Goal: Task Accomplishment & Management: Manage account settings

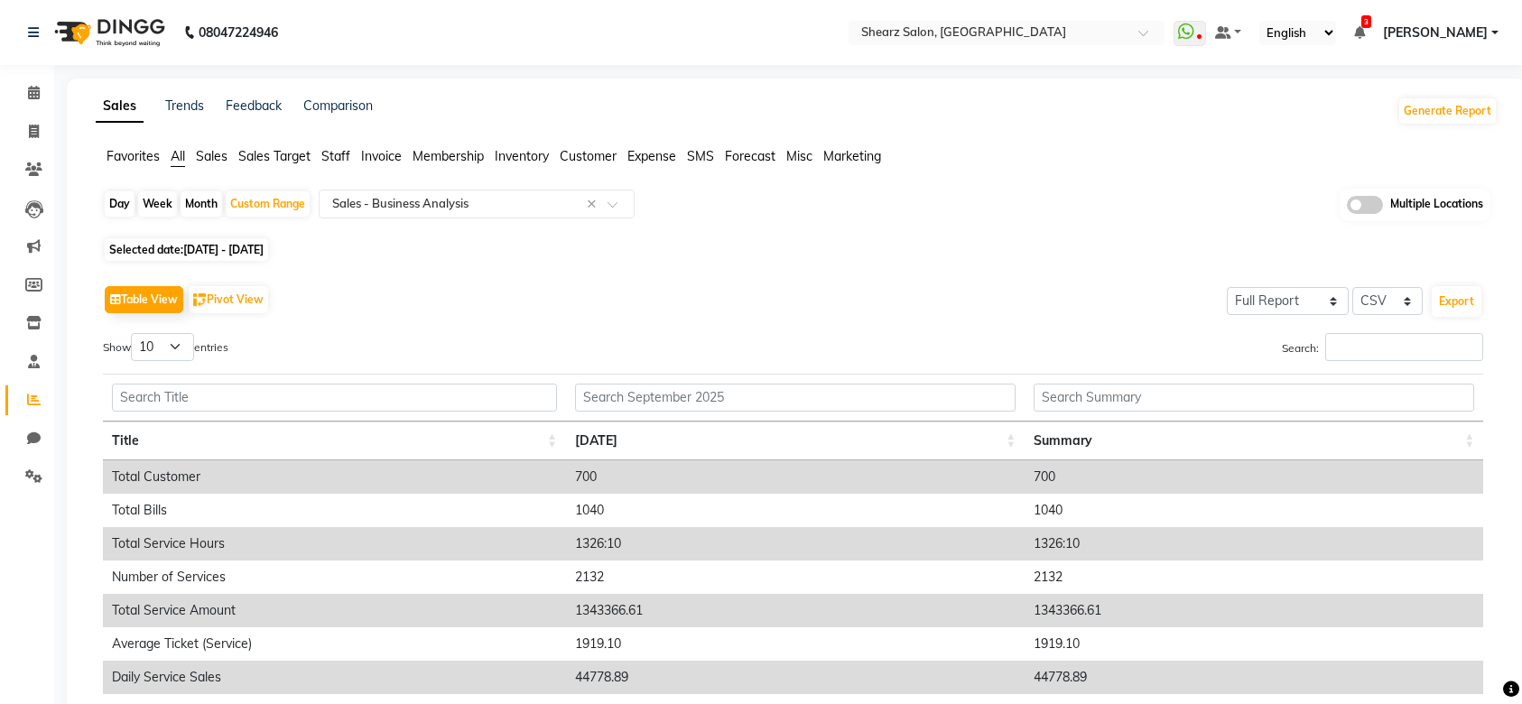
select select "full_report"
select select "csv"
click at [533, 208] on input "text" at bounding box center [459, 204] width 260 height 18
click at [997, 199] on div "Day Week Month Custom Range Select Report Type × Sales - Business Analysis × Mu…" at bounding box center [796, 211] width 1387 height 44
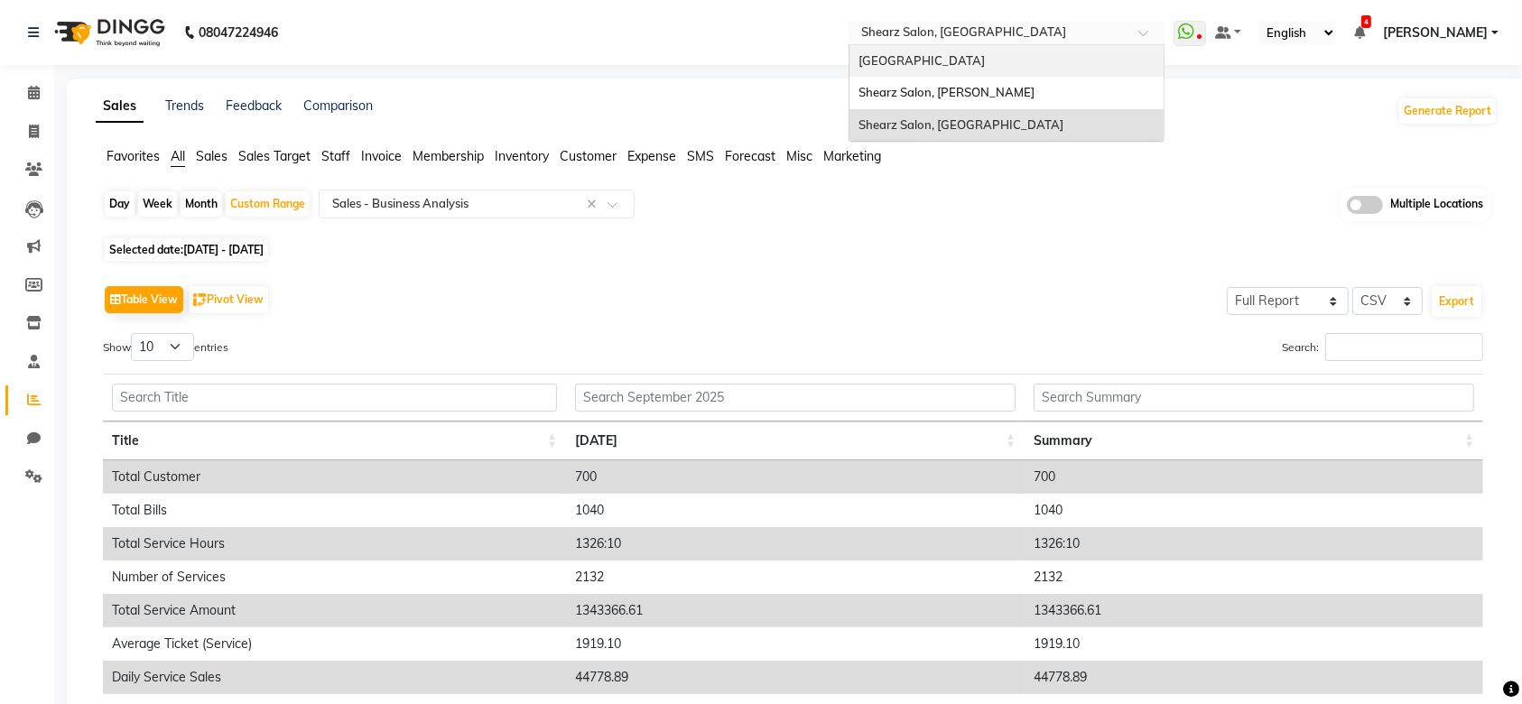
drag, startPoint x: 988, startPoint y: 23, endPoint x: 972, endPoint y: 107, distance: 85.5
click at [972, 45] on ng-select "Select Location × Shearz Salon, Prahaladnagar Shearz Salon Ho, Corporate Road S…" at bounding box center [1007, 33] width 316 height 24
click at [972, 107] on div "Shearz Salon, [PERSON_NAME]" at bounding box center [1006, 93] width 314 height 32
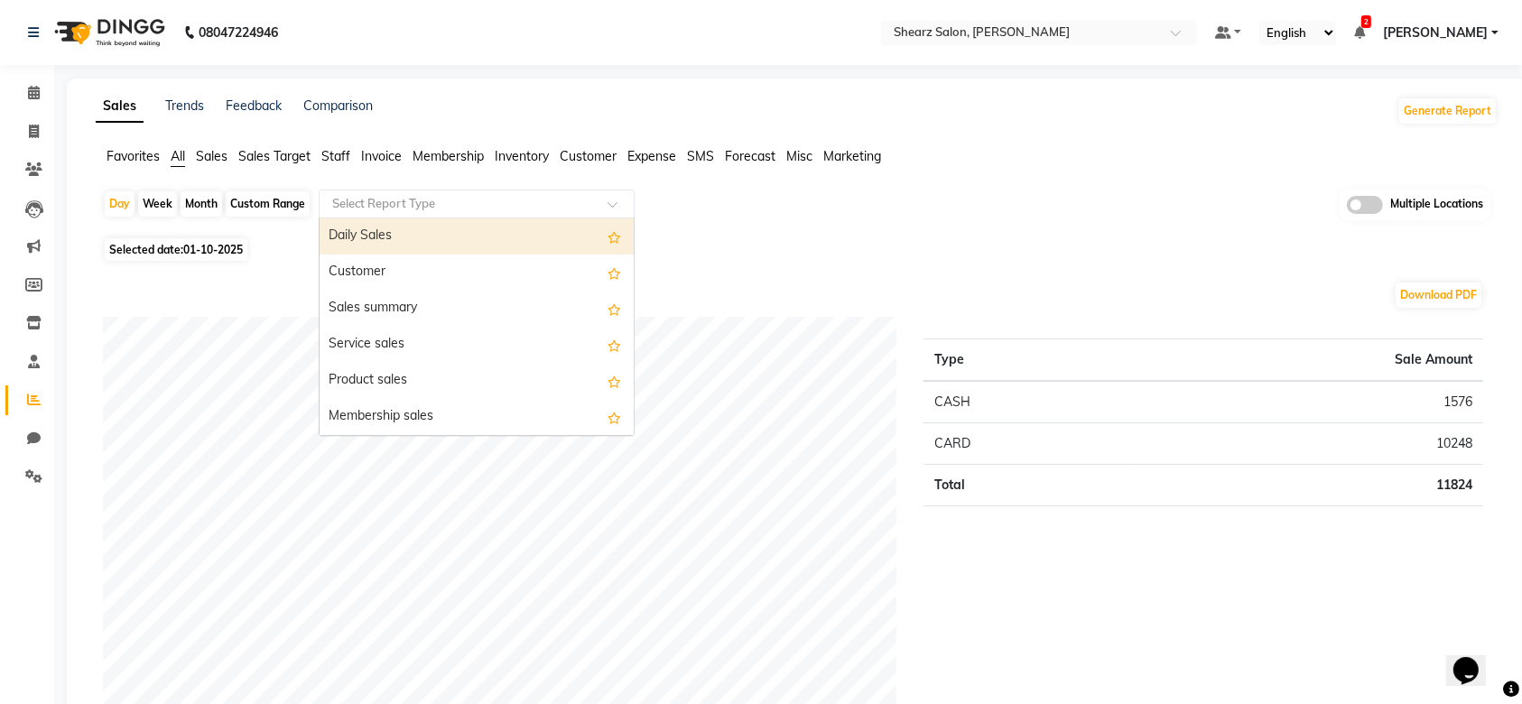
click at [510, 193] on div "Select Report Type" at bounding box center [477, 204] width 316 height 29
type input "bus"
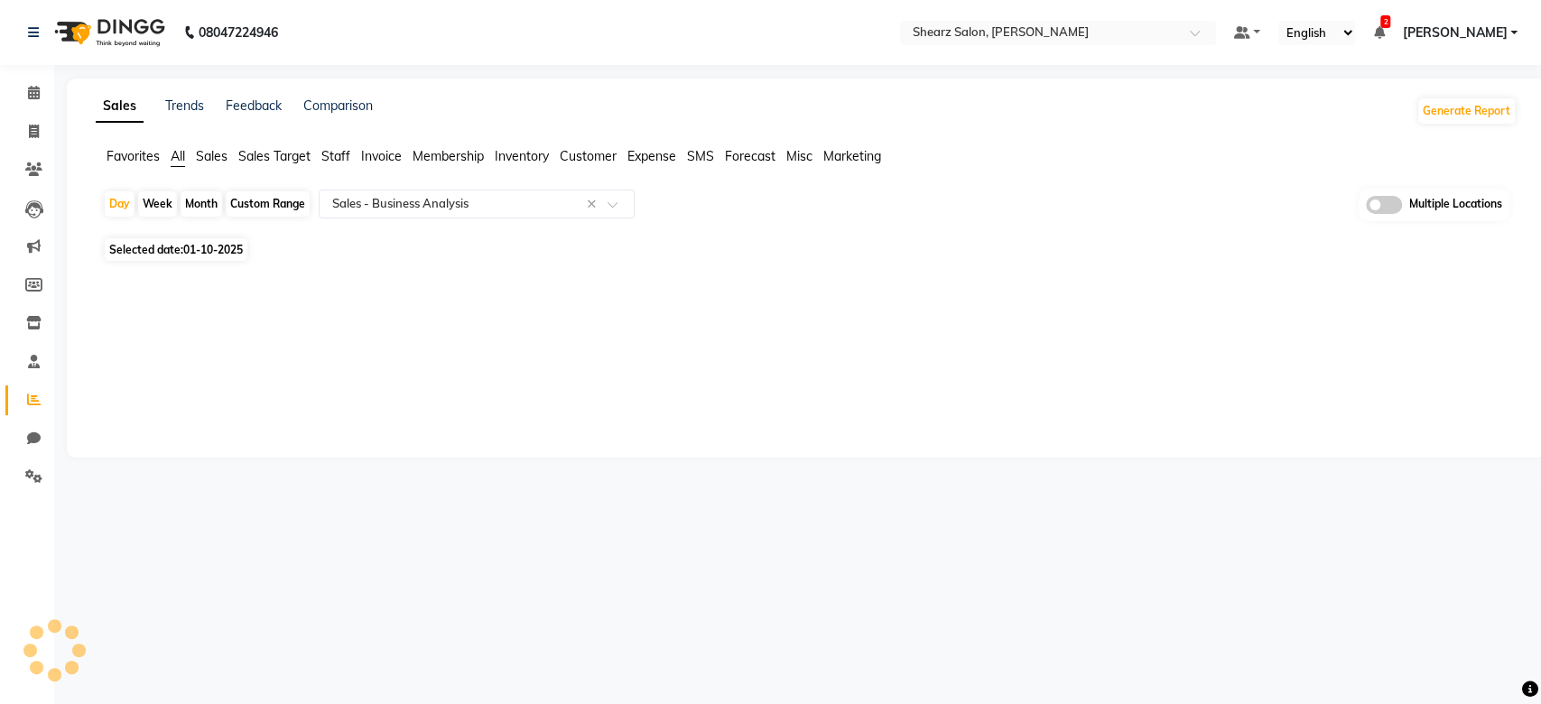
click at [249, 206] on div "Custom Range" at bounding box center [268, 203] width 84 height 25
select select "full_report"
select select "csv"
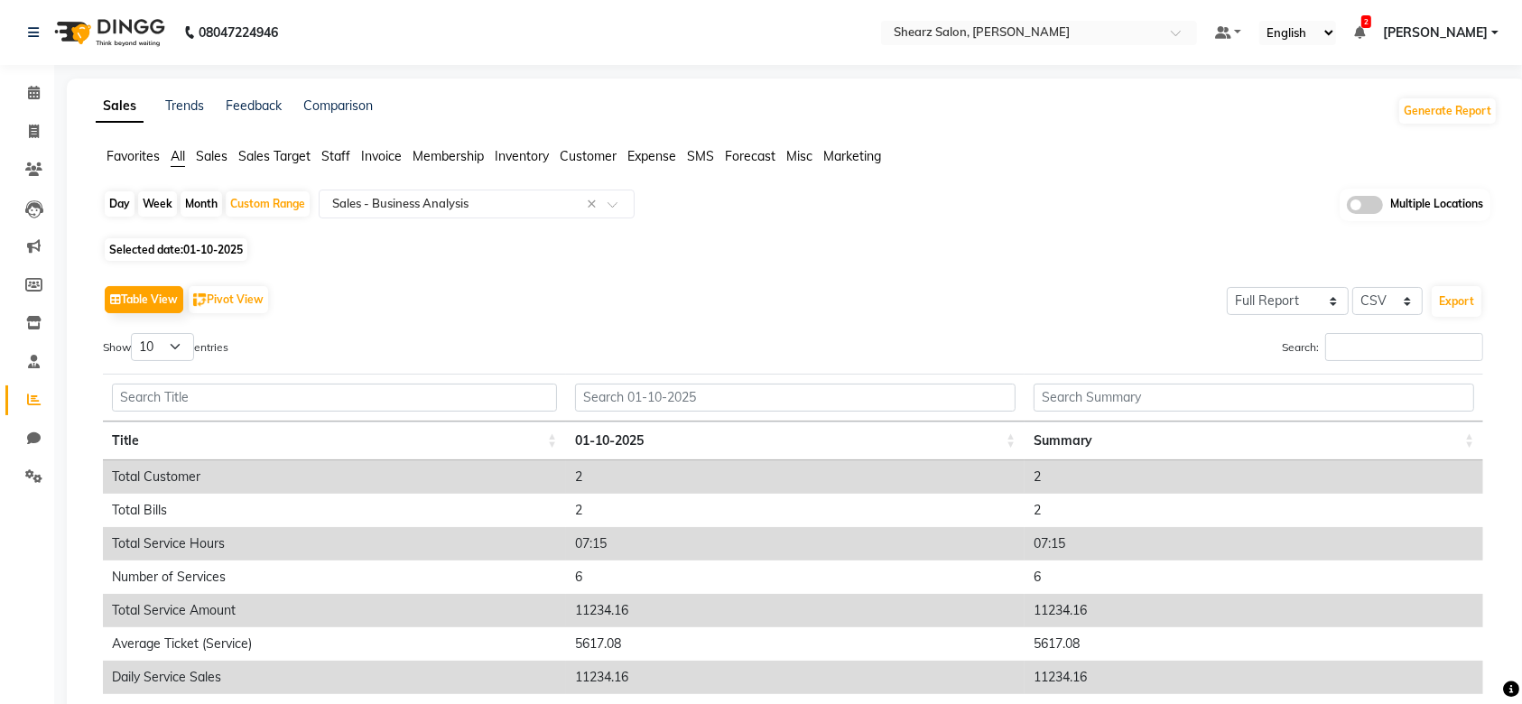
click at [197, 251] on span "01-10-2025" at bounding box center [213, 250] width 60 height 14
select select "10"
select select "2025"
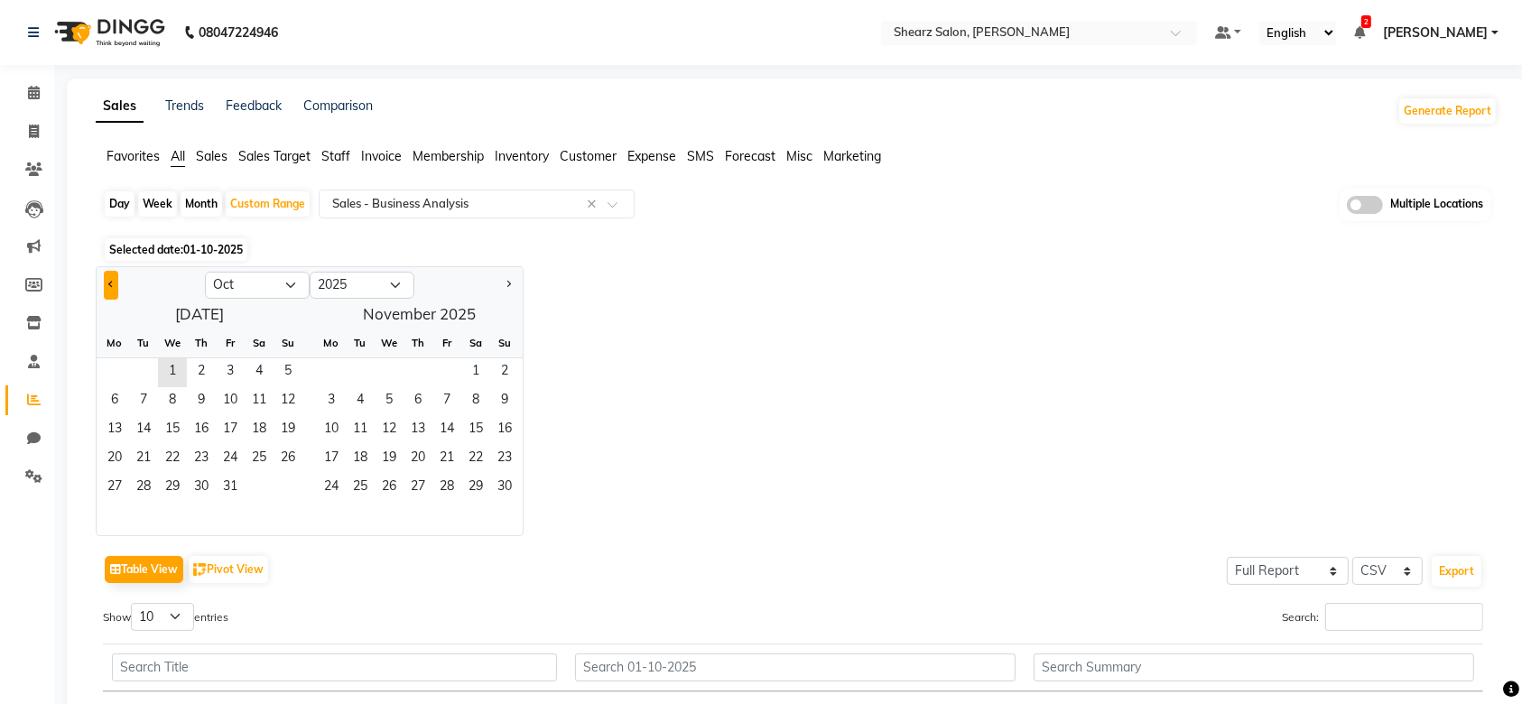
click at [113, 289] on button "Previous month" at bounding box center [111, 285] width 14 height 29
select select "9"
click at [119, 384] on span "1" at bounding box center [114, 372] width 29 height 29
click at [141, 494] on span "30" at bounding box center [143, 488] width 29 height 29
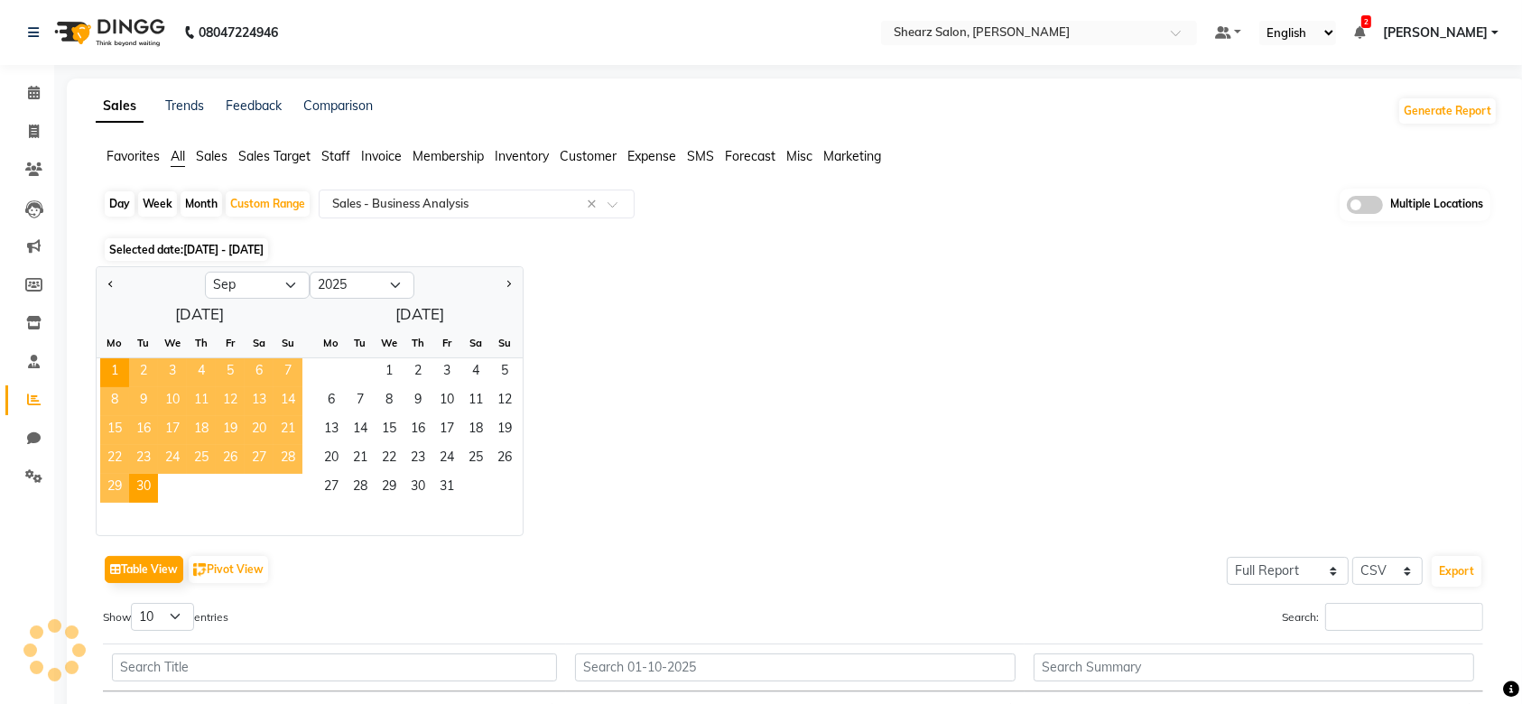
click at [1245, 413] on div "Jan Feb Mar Apr May Jun Jul Aug Sep Oct Nov Dec 2015 2016 2017 2018 2019 2020 2…" at bounding box center [797, 401] width 1402 height 270
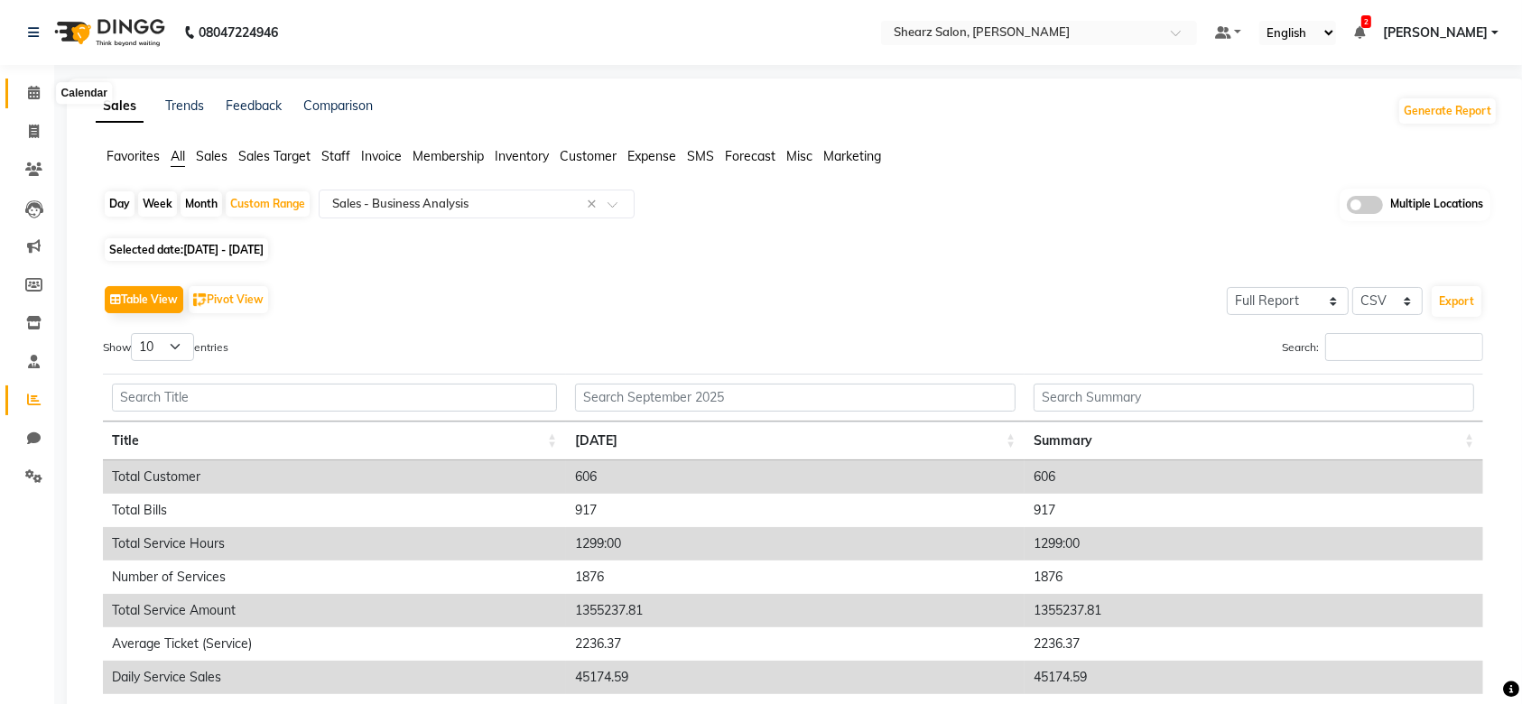
click at [29, 103] on span at bounding box center [34, 93] width 32 height 21
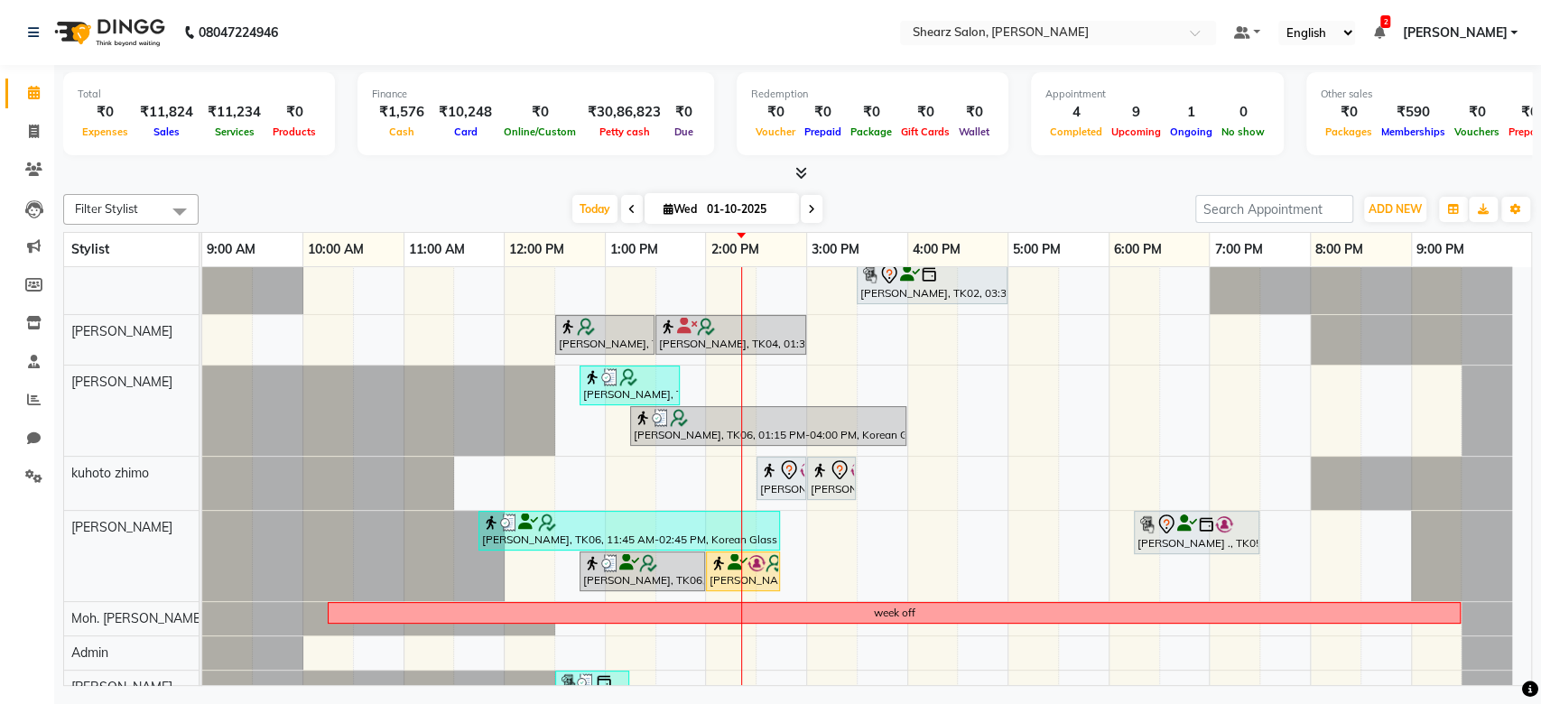
scroll to position [301, 0]
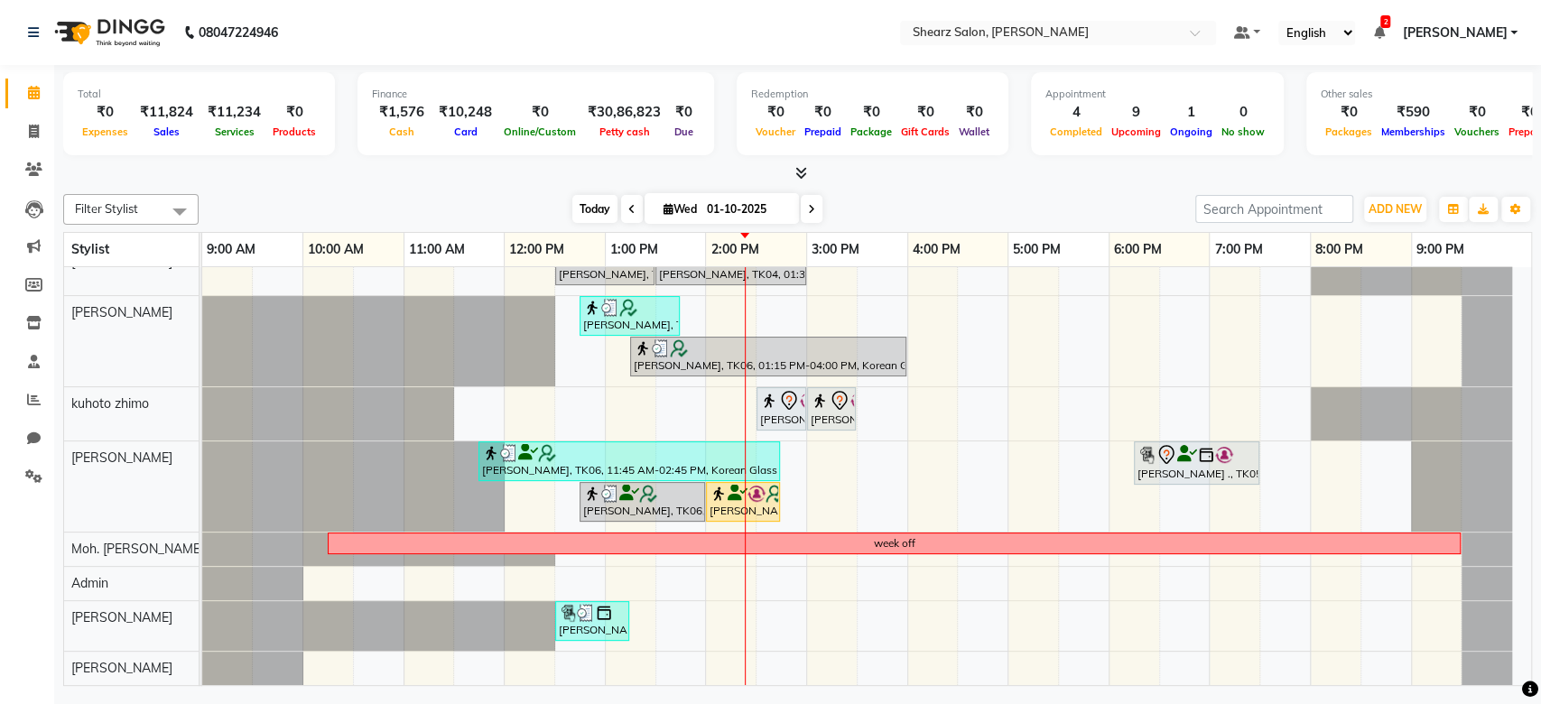
click at [593, 204] on span "Today" at bounding box center [594, 209] width 45 height 28
click at [1516, 319] on div "Hinal Dave, TK07, 07:00 PM-08:00 PM, Men Haircut with Mr.Saantosh Desk leave hi…" at bounding box center [866, 476] width 1329 height 418
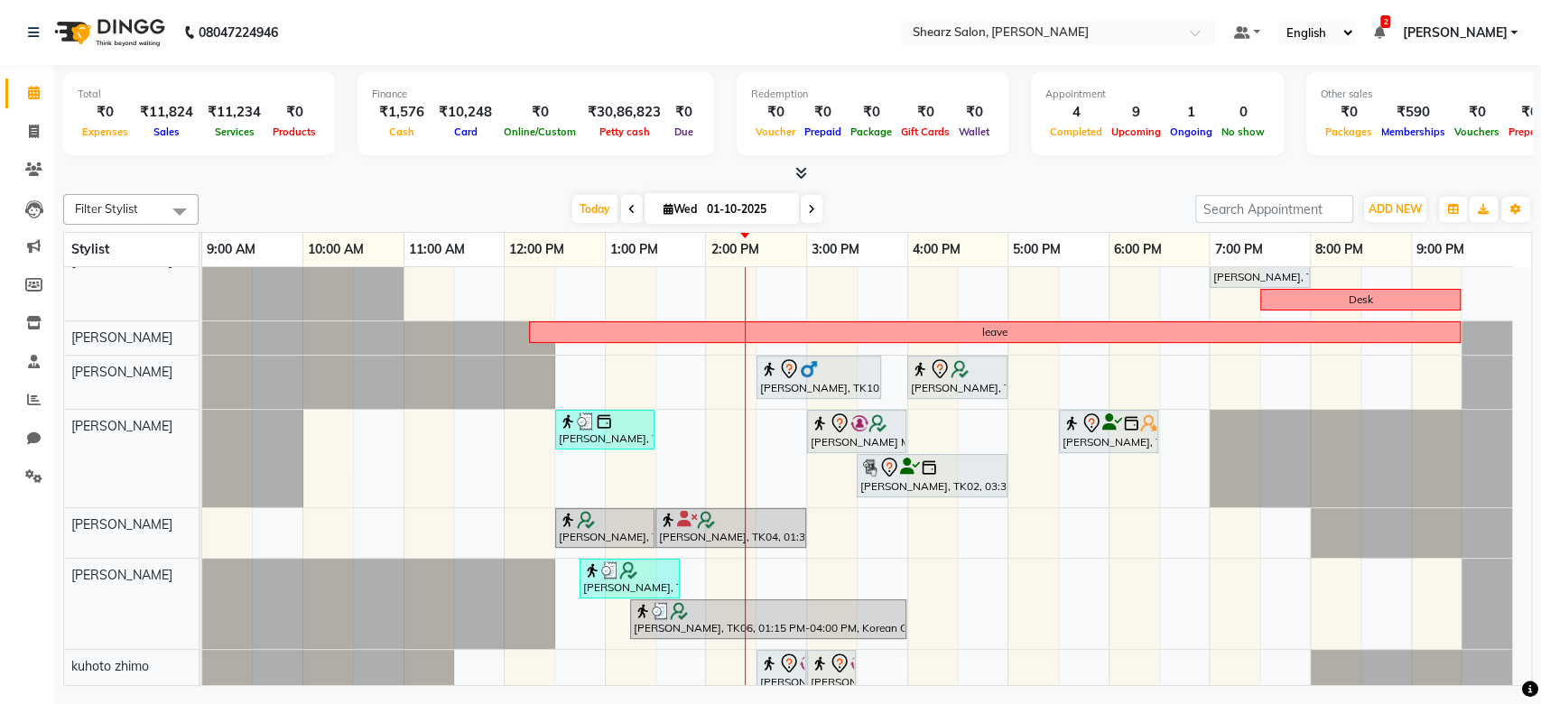
scroll to position [0, 0]
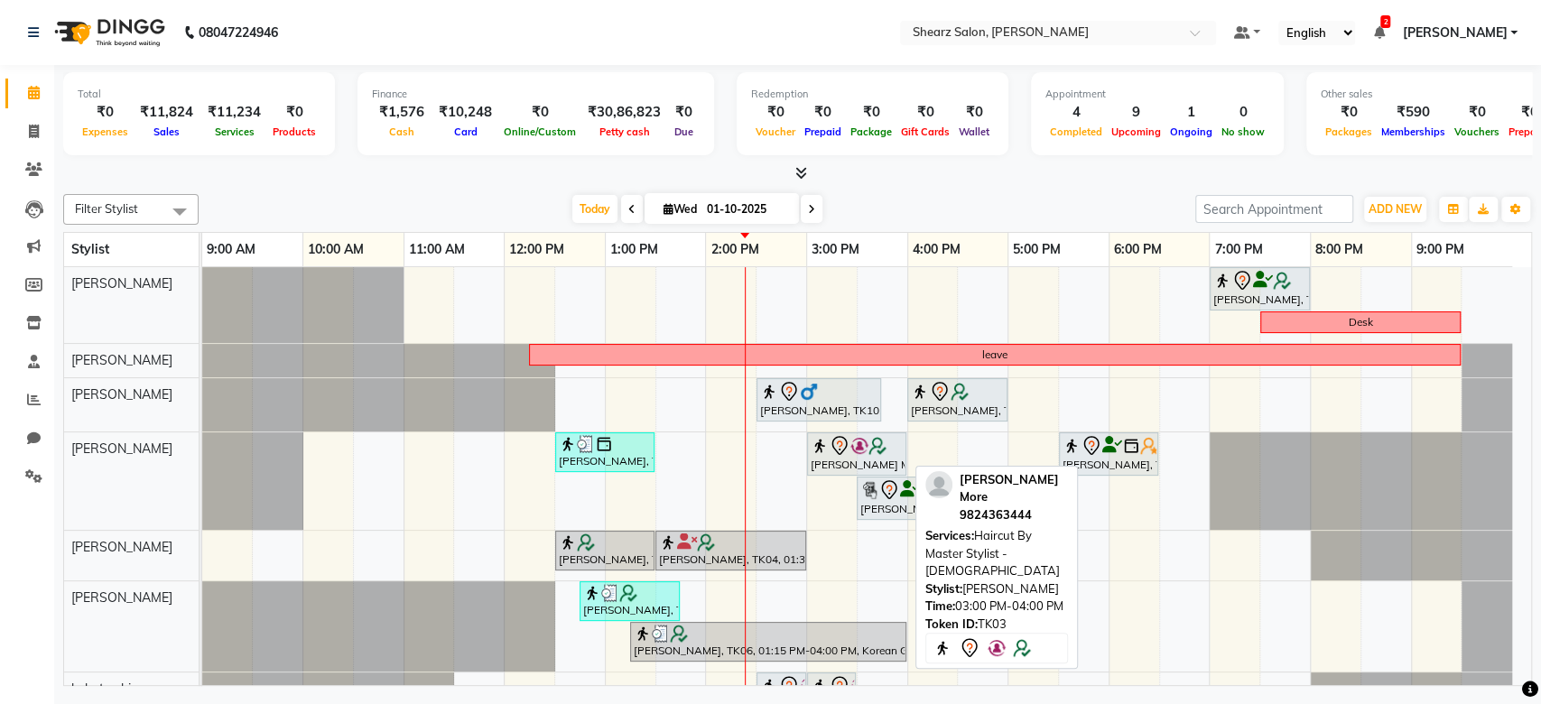
click at [889, 451] on div at bounding box center [857, 446] width 92 height 22
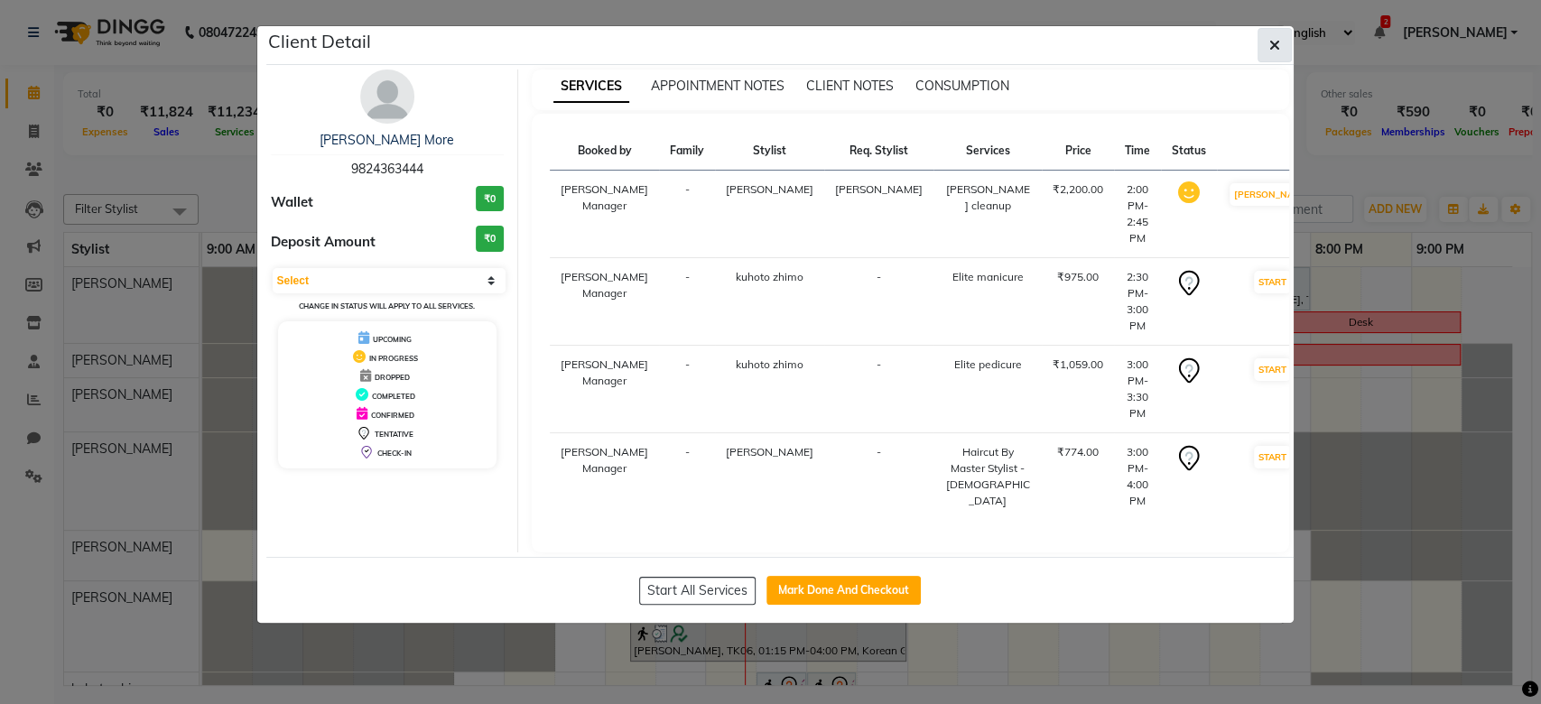
click at [1279, 36] on button "button" at bounding box center [1274, 45] width 34 height 34
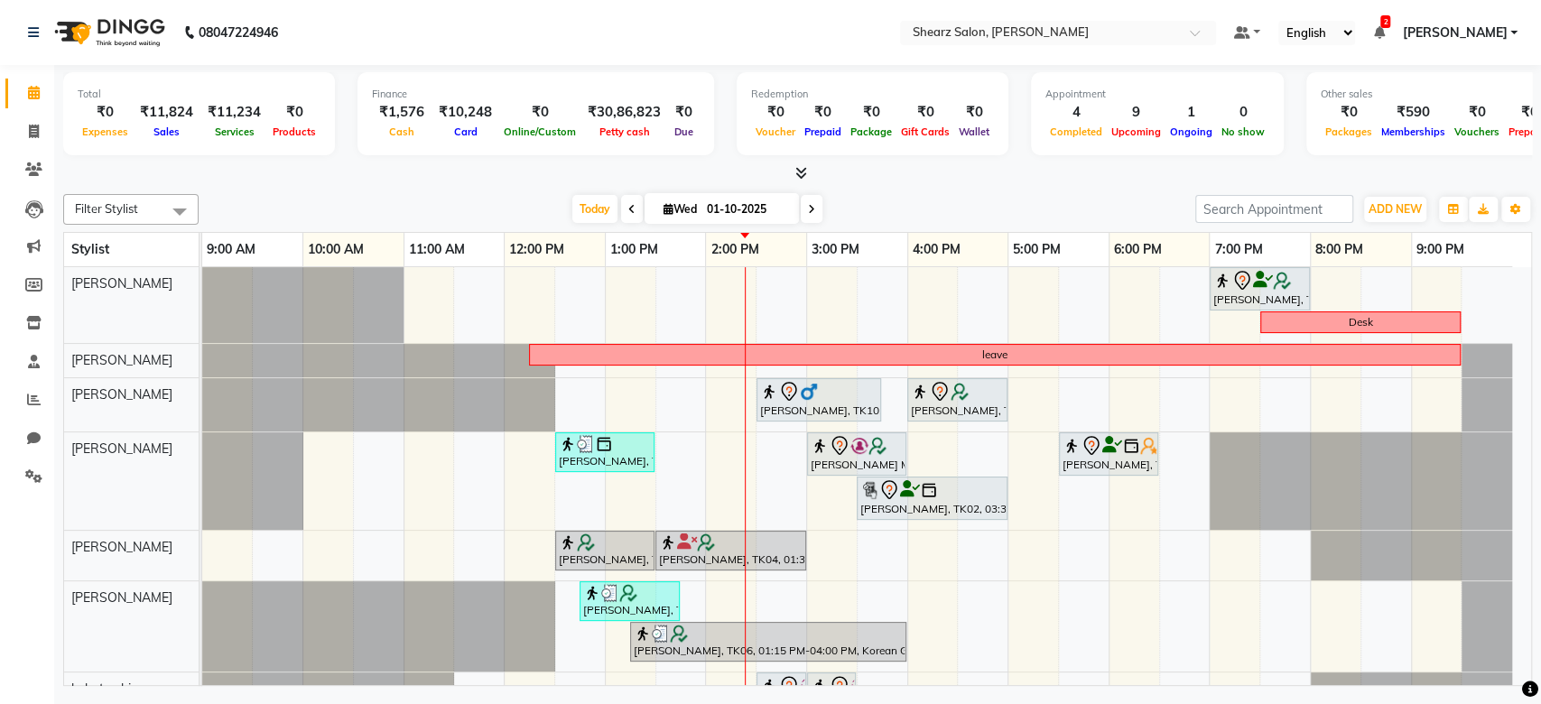
scroll to position [301, 0]
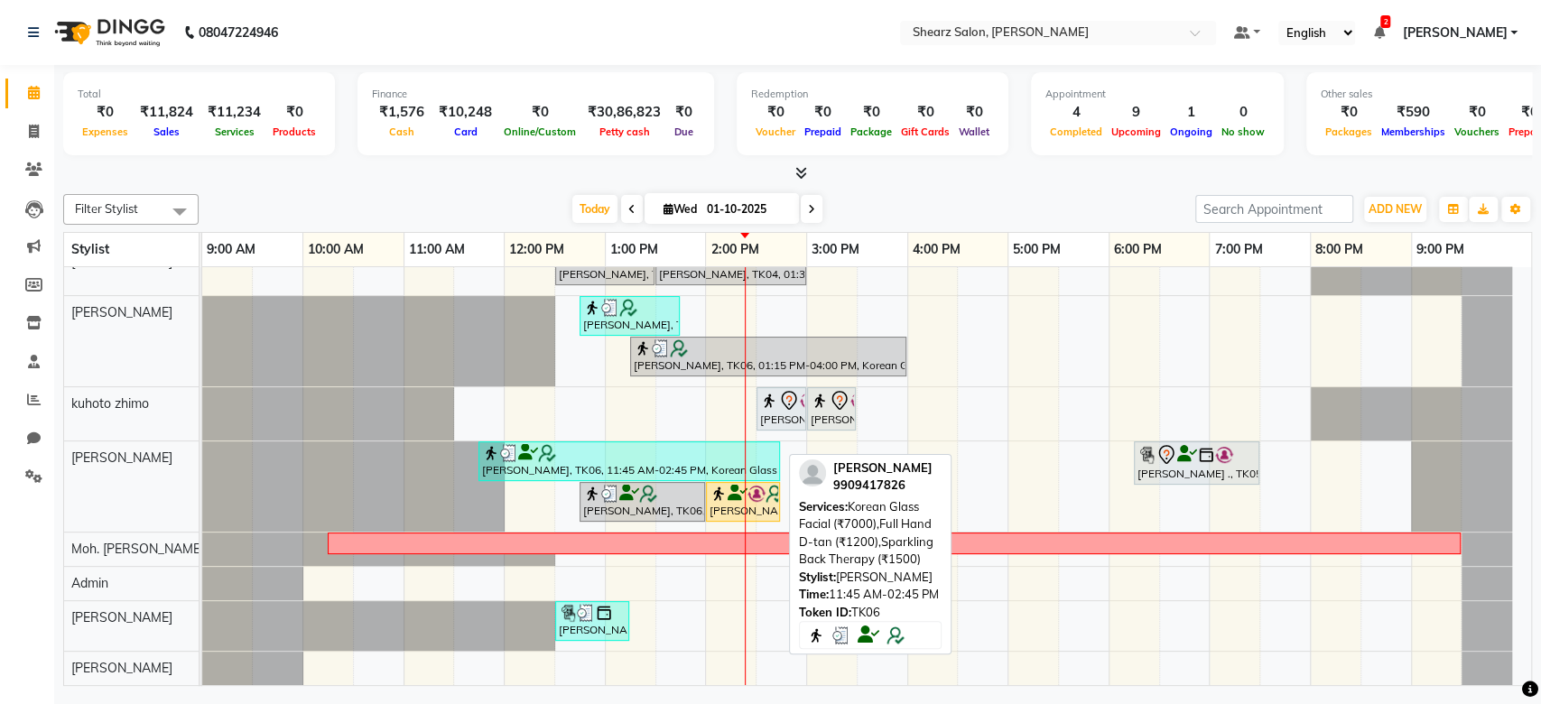
click at [649, 457] on div "Sheela Nanda, TK06, 11:45 AM-02:45 PM, Korean Glass Facial (₹7000),Full Hand D-…" at bounding box center [629, 461] width 298 height 34
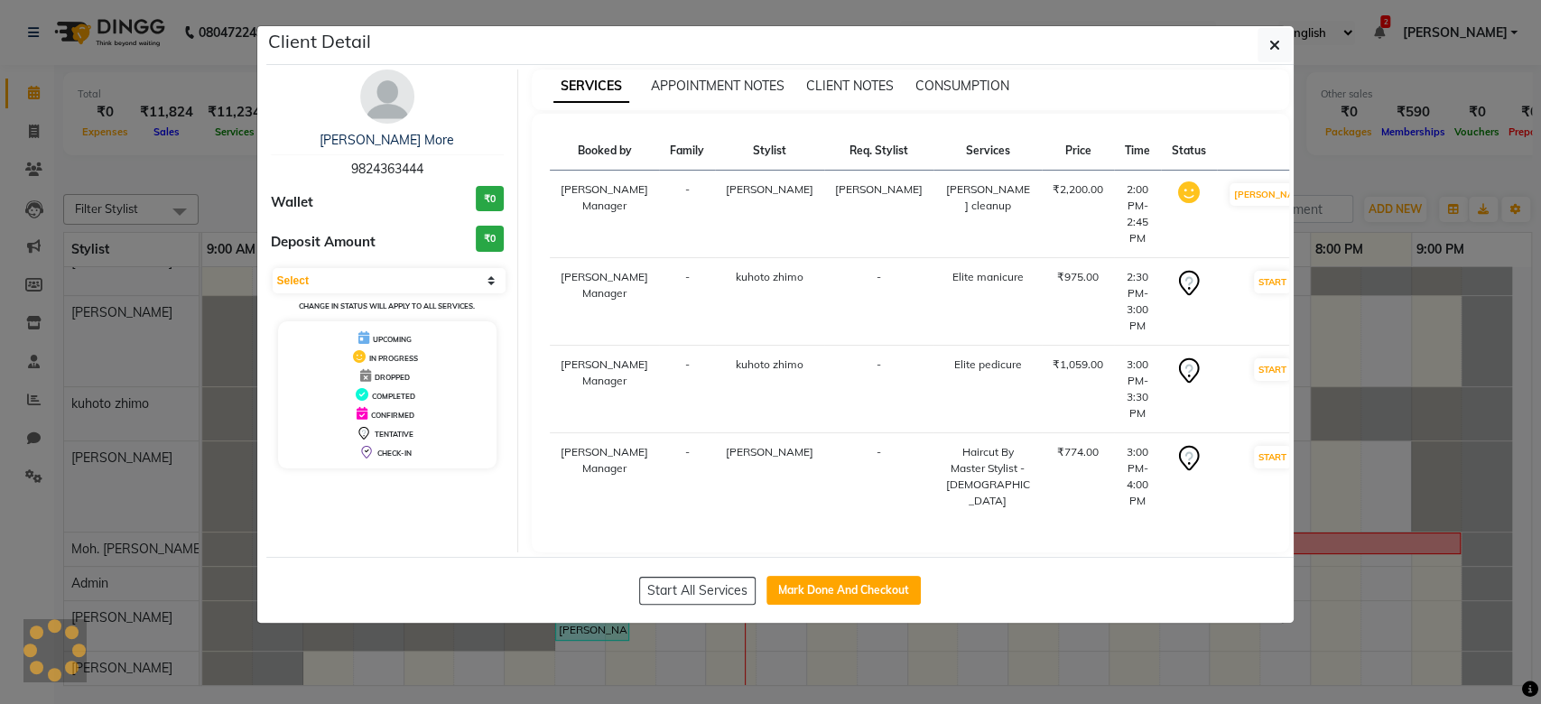
select select "3"
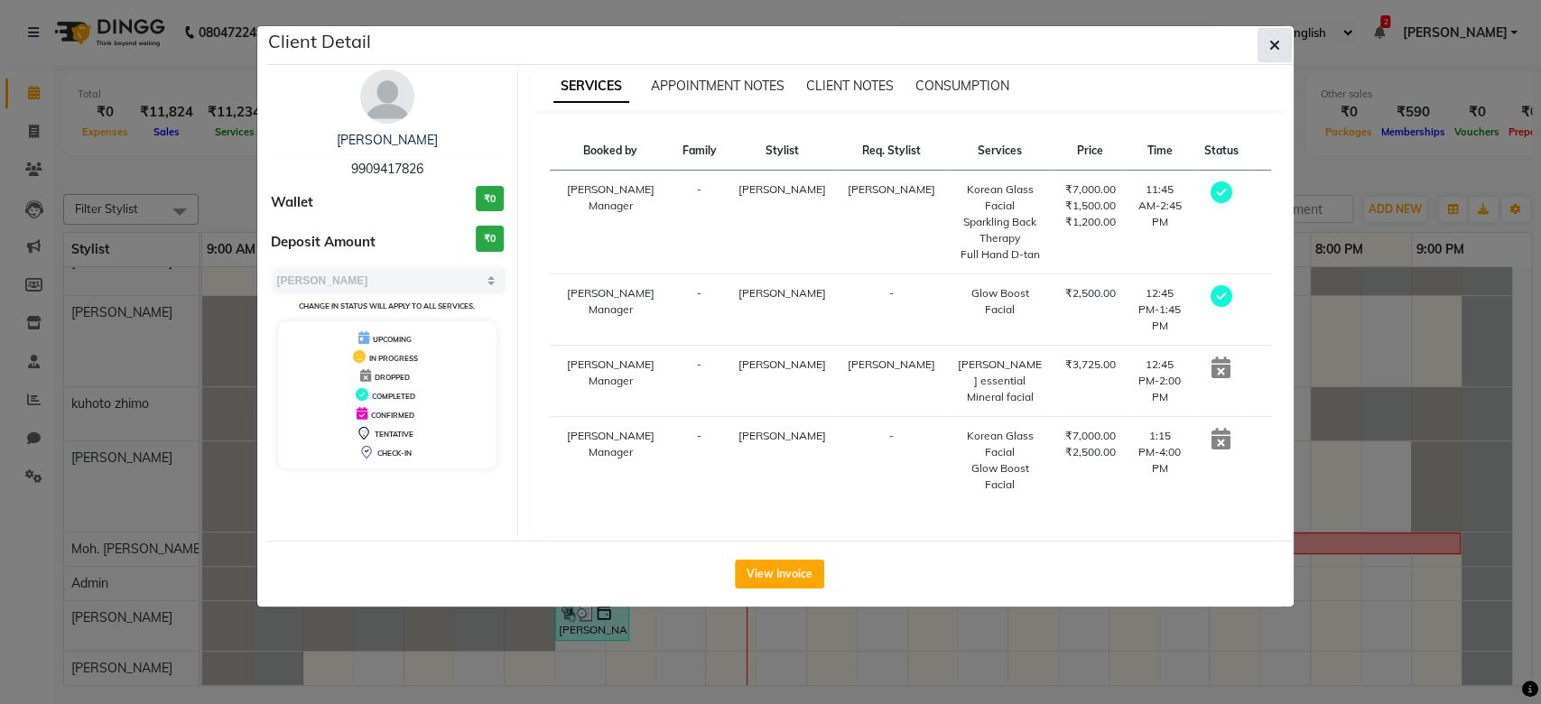
drag, startPoint x: 1276, startPoint y: 61, endPoint x: 1271, endPoint y: 49, distance: 13.7
click at [1271, 49] on button "button" at bounding box center [1274, 45] width 34 height 34
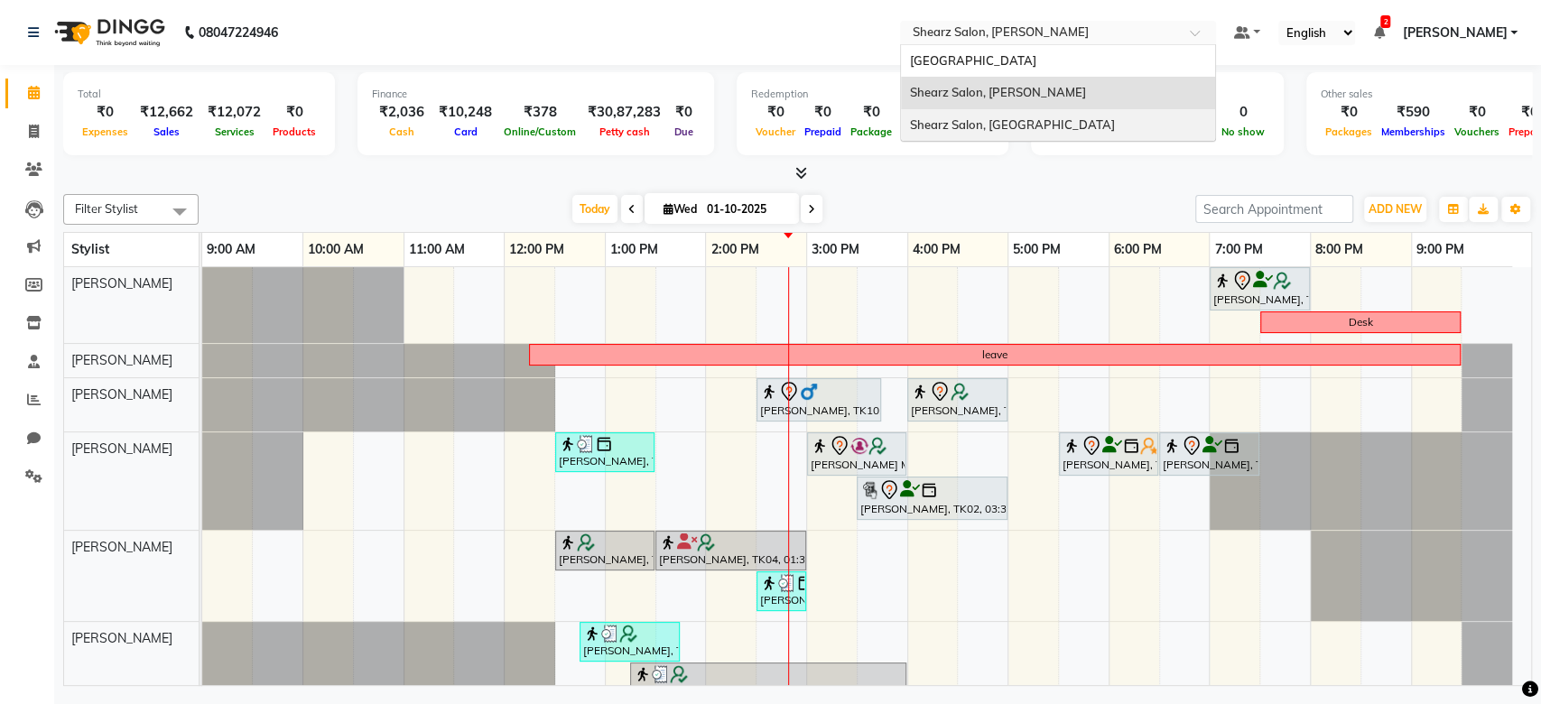
drag, startPoint x: 1149, startPoint y: 33, endPoint x: 1072, endPoint y: 134, distance: 126.2
click at [1072, 45] on ng-select "Select Location × Shearz Salon, [PERSON_NAME][GEOGRAPHIC_DATA][PERSON_NAME], [G…" at bounding box center [1058, 33] width 316 height 24
click at [1072, 134] on div "Shearz Salon, [GEOGRAPHIC_DATA]" at bounding box center [1058, 125] width 314 height 32
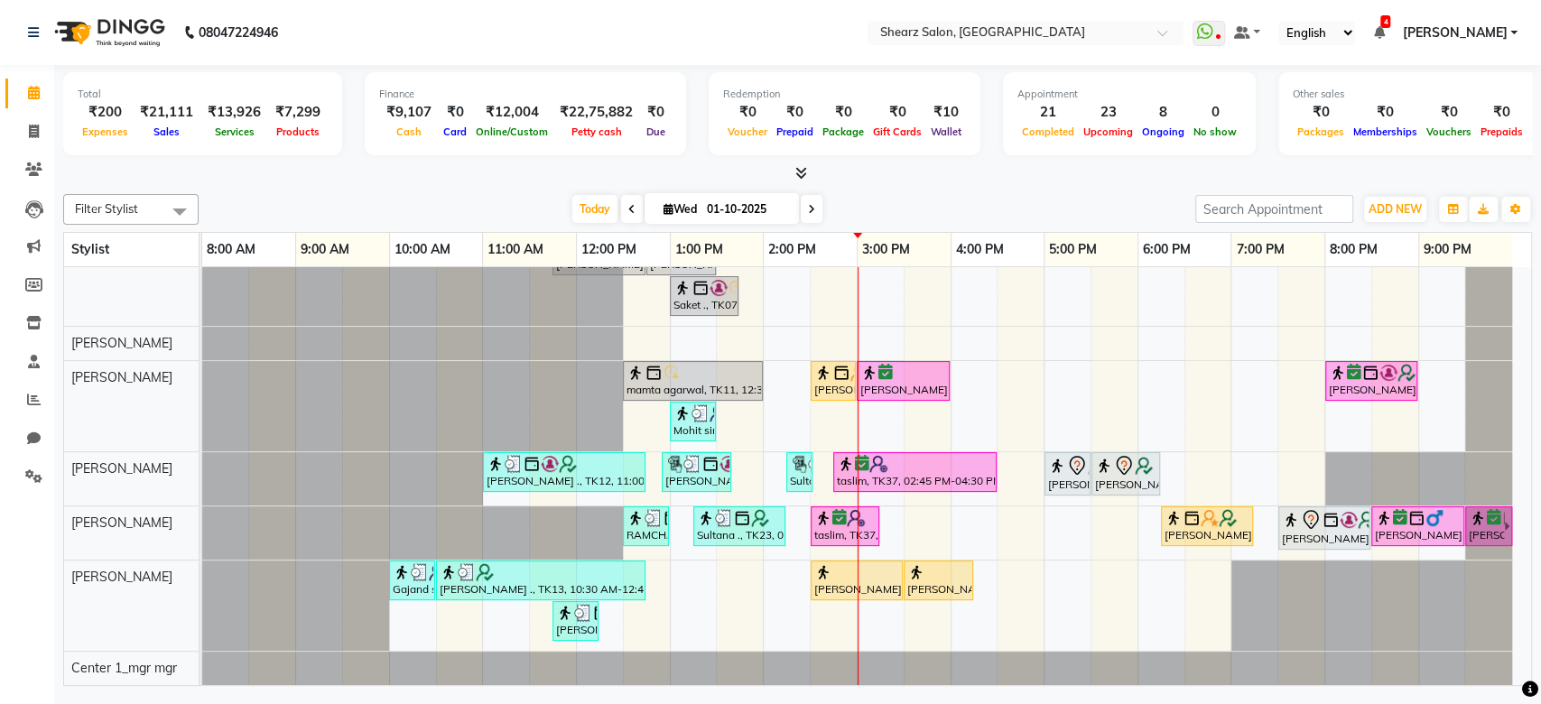
scroll to position [542, 0]
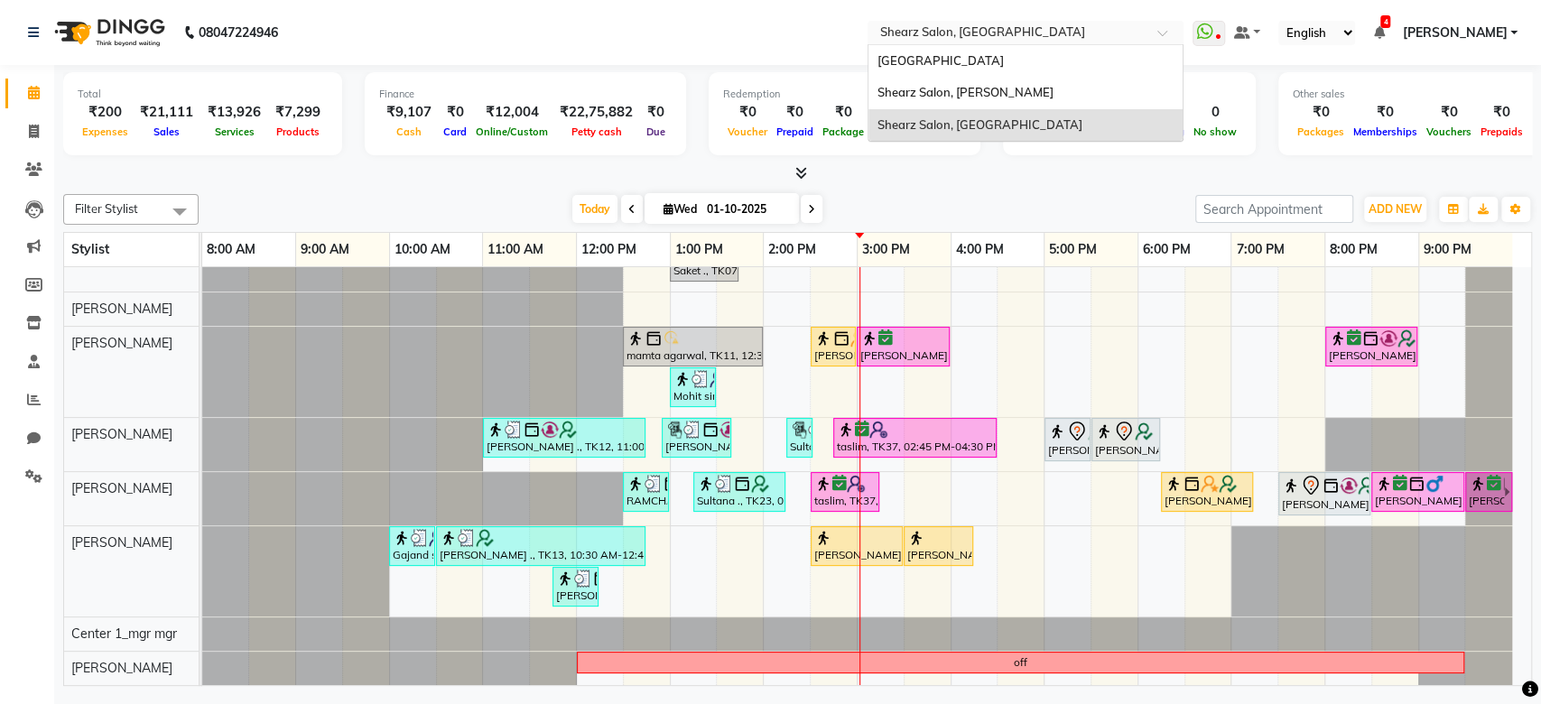
click at [1060, 30] on input "text" at bounding box center [1007, 34] width 262 height 18
click at [1006, 101] on div "Shearz Salon, [PERSON_NAME]" at bounding box center [1025, 93] width 314 height 32
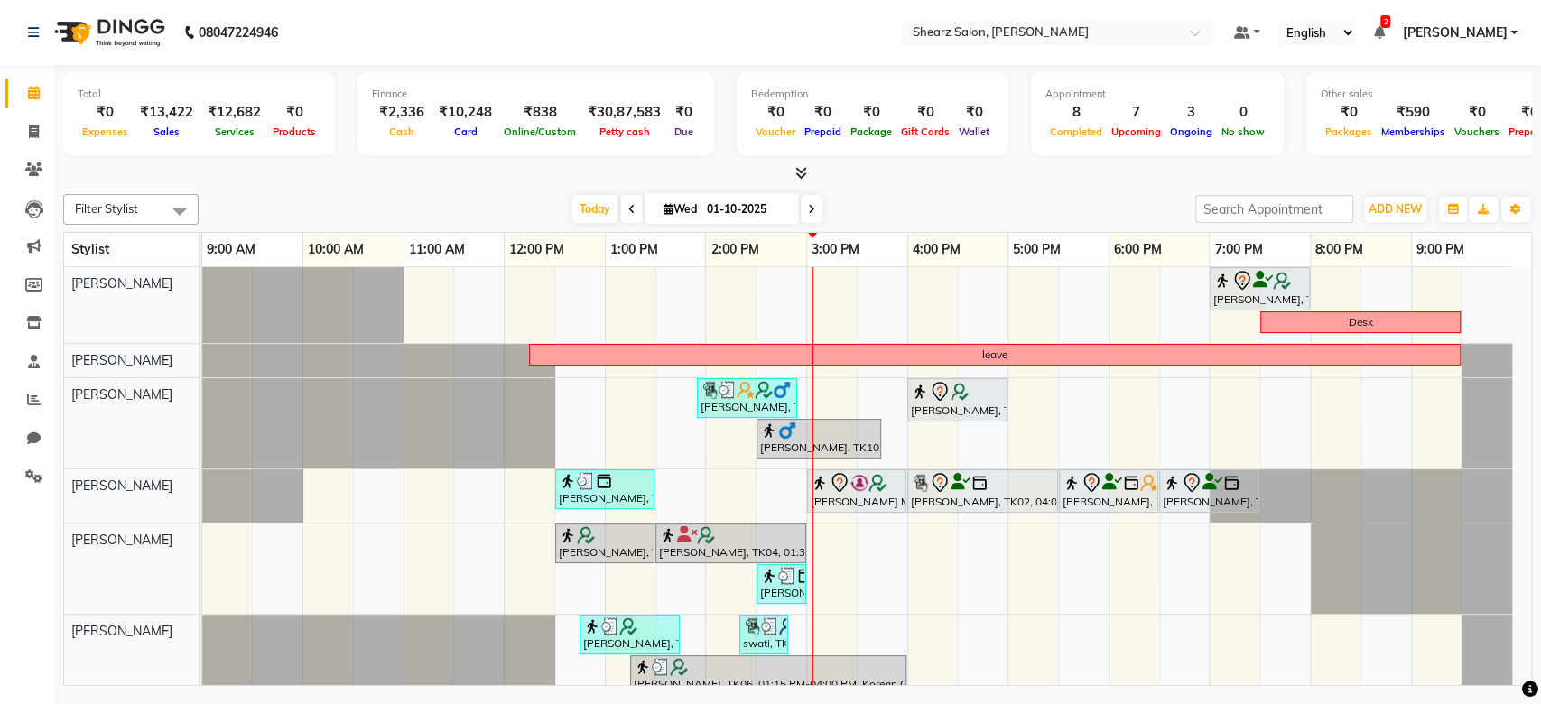
scroll to position [331, 0]
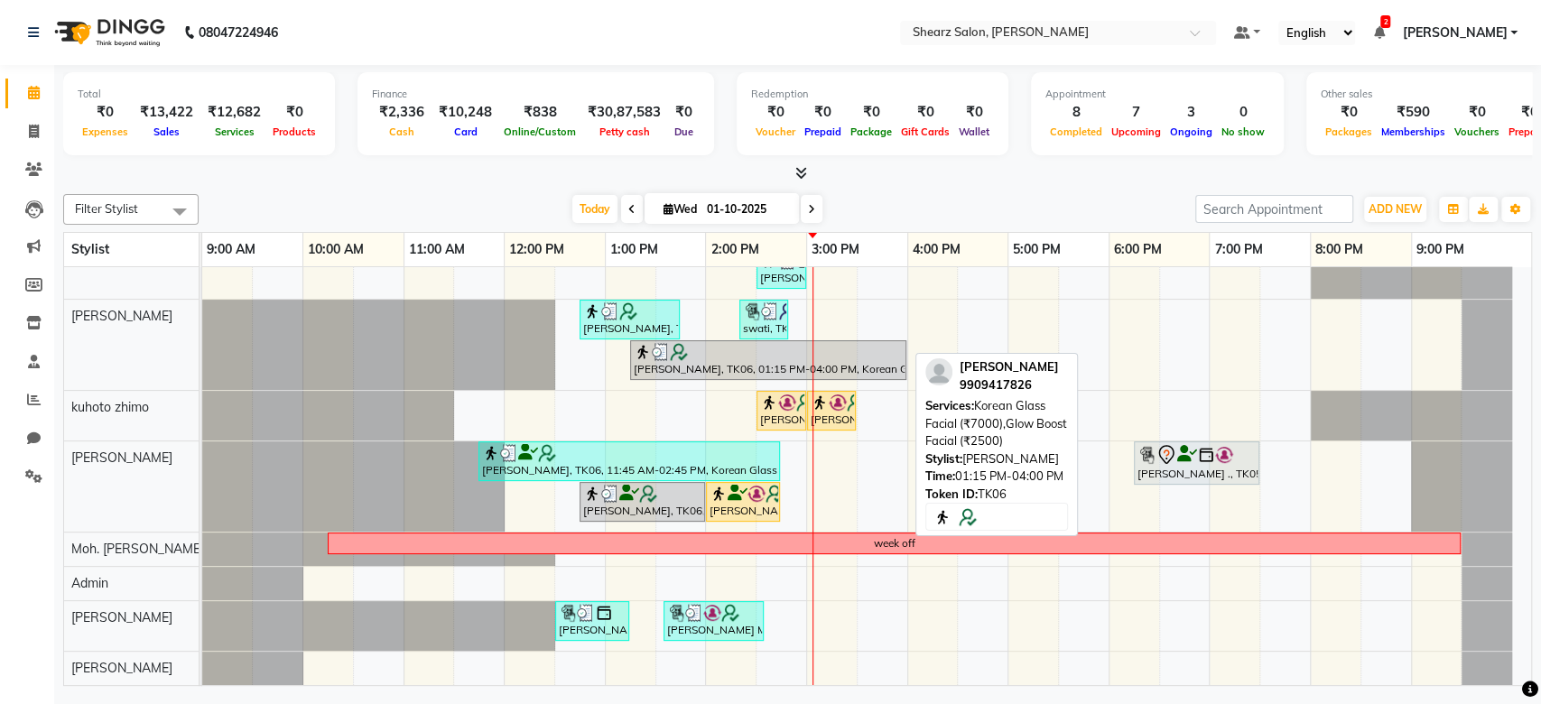
click at [730, 343] on div at bounding box center [768, 352] width 269 height 18
select select "3"
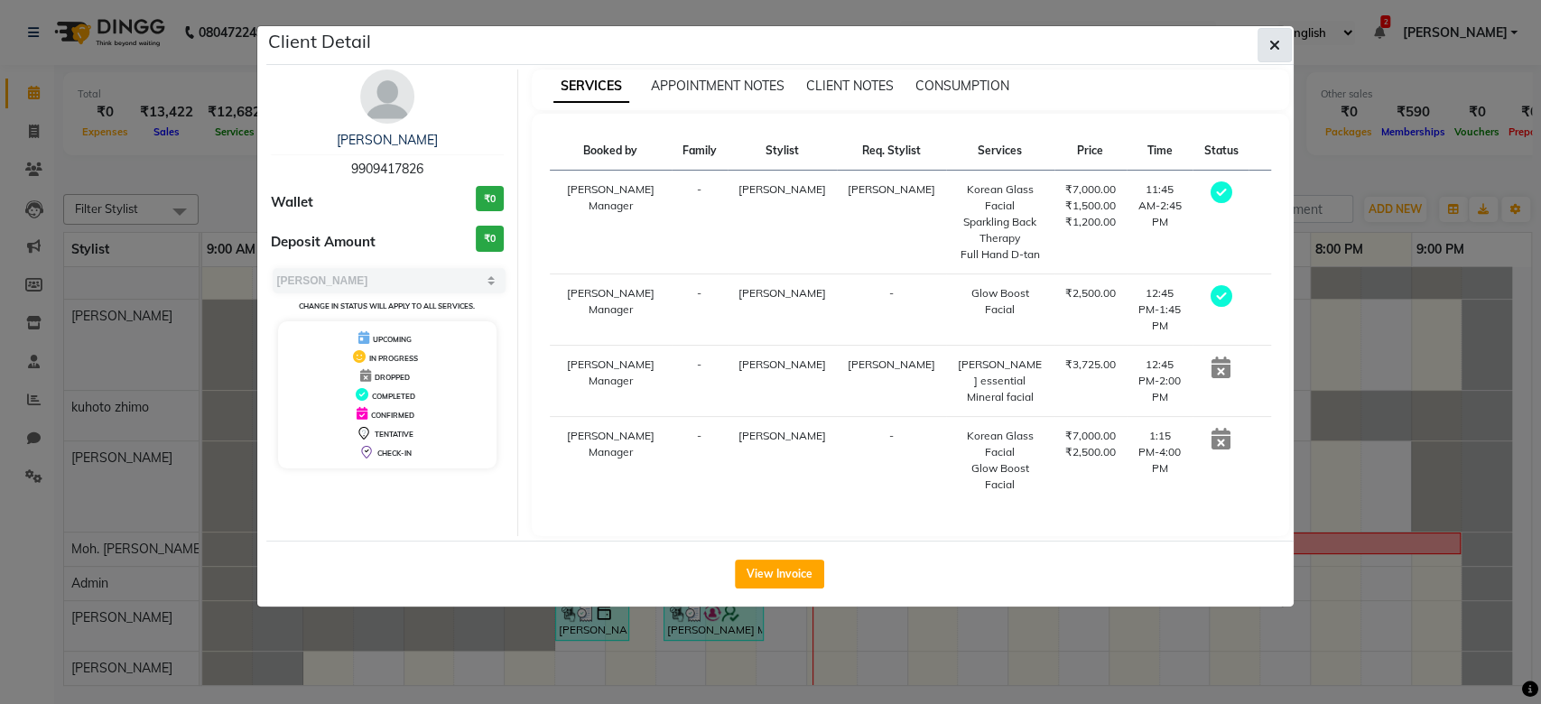
click at [1261, 51] on button "button" at bounding box center [1274, 45] width 34 height 34
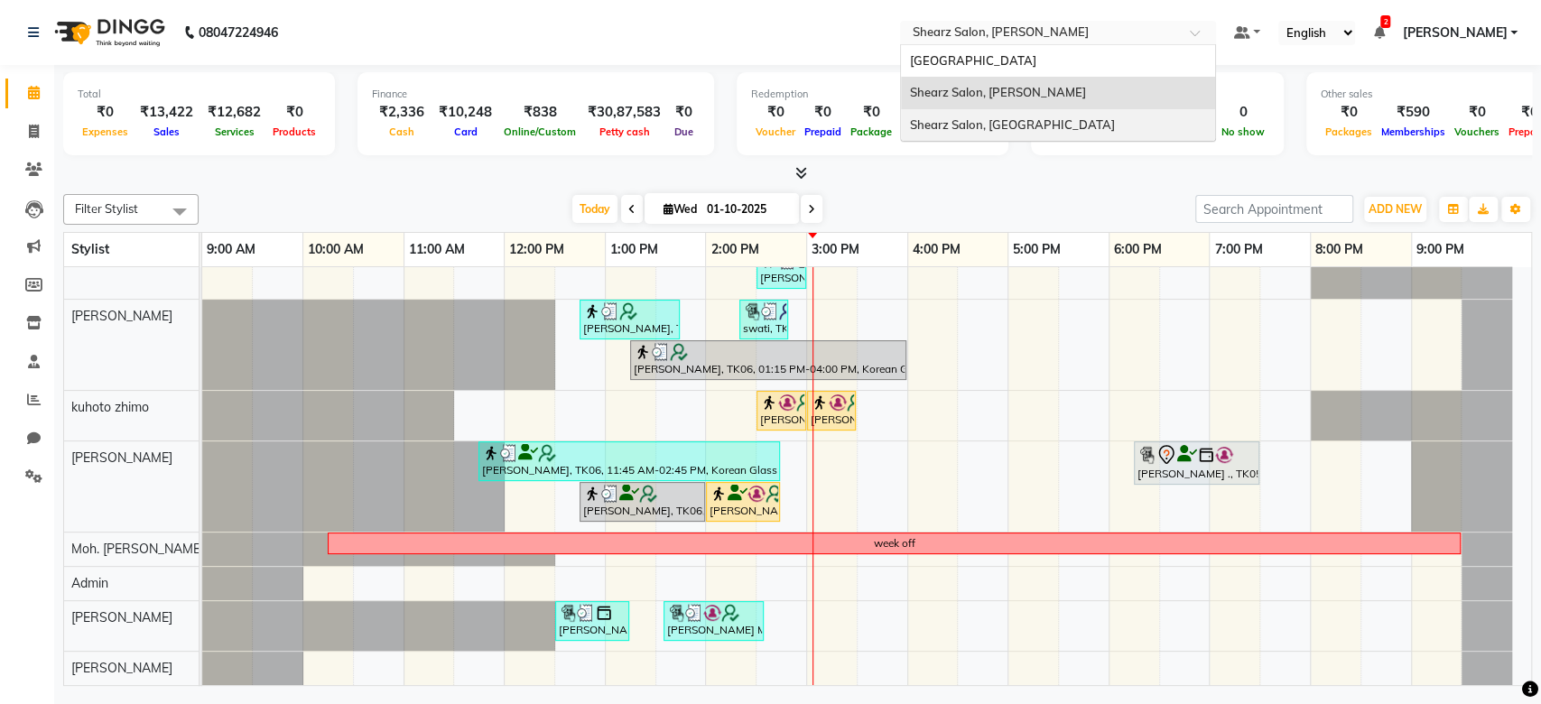
drag, startPoint x: 1101, startPoint y: 34, endPoint x: 1094, endPoint y: 127, distance: 93.3
click at [1094, 45] on ng-select "Select Location × Shearz Salon, Shela Shearz Salon Ho, Corporate Road Shearz Sa…" at bounding box center [1058, 33] width 316 height 24
click at [1094, 127] on span "Shearz Salon, [GEOGRAPHIC_DATA]" at bounding box center [1012, 124] width 205 height 14
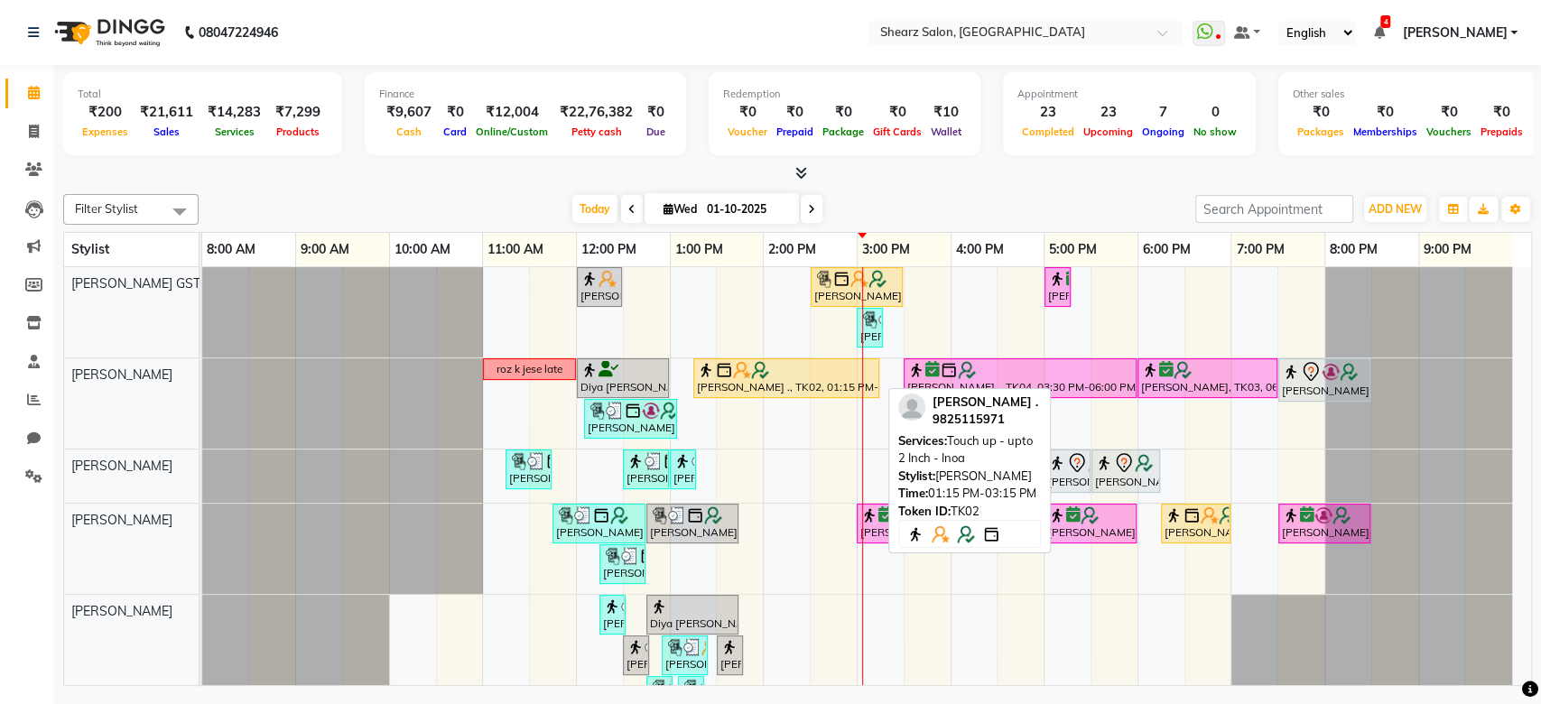
click at [770, 372] on div at bounding box center [786, 370] width 179 height 18
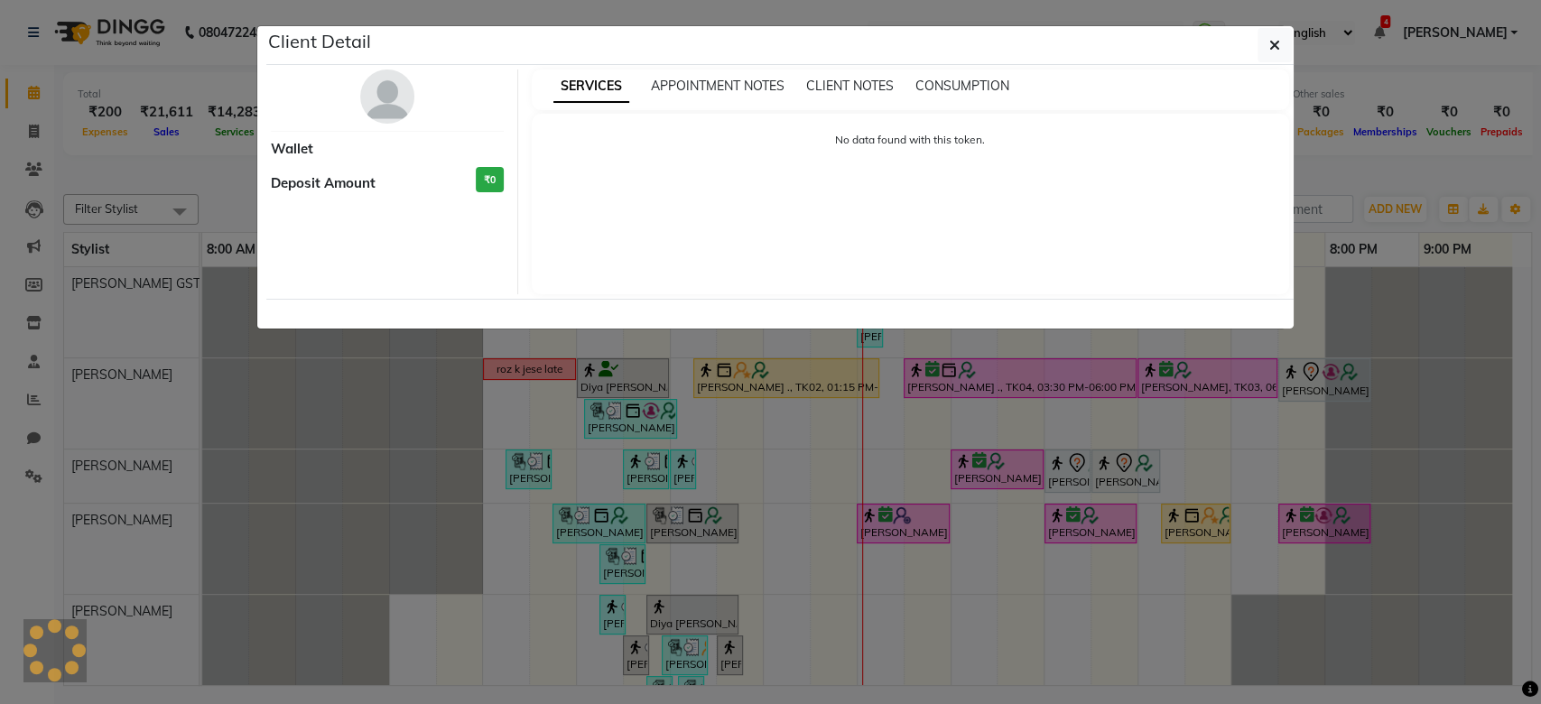
select select "1"
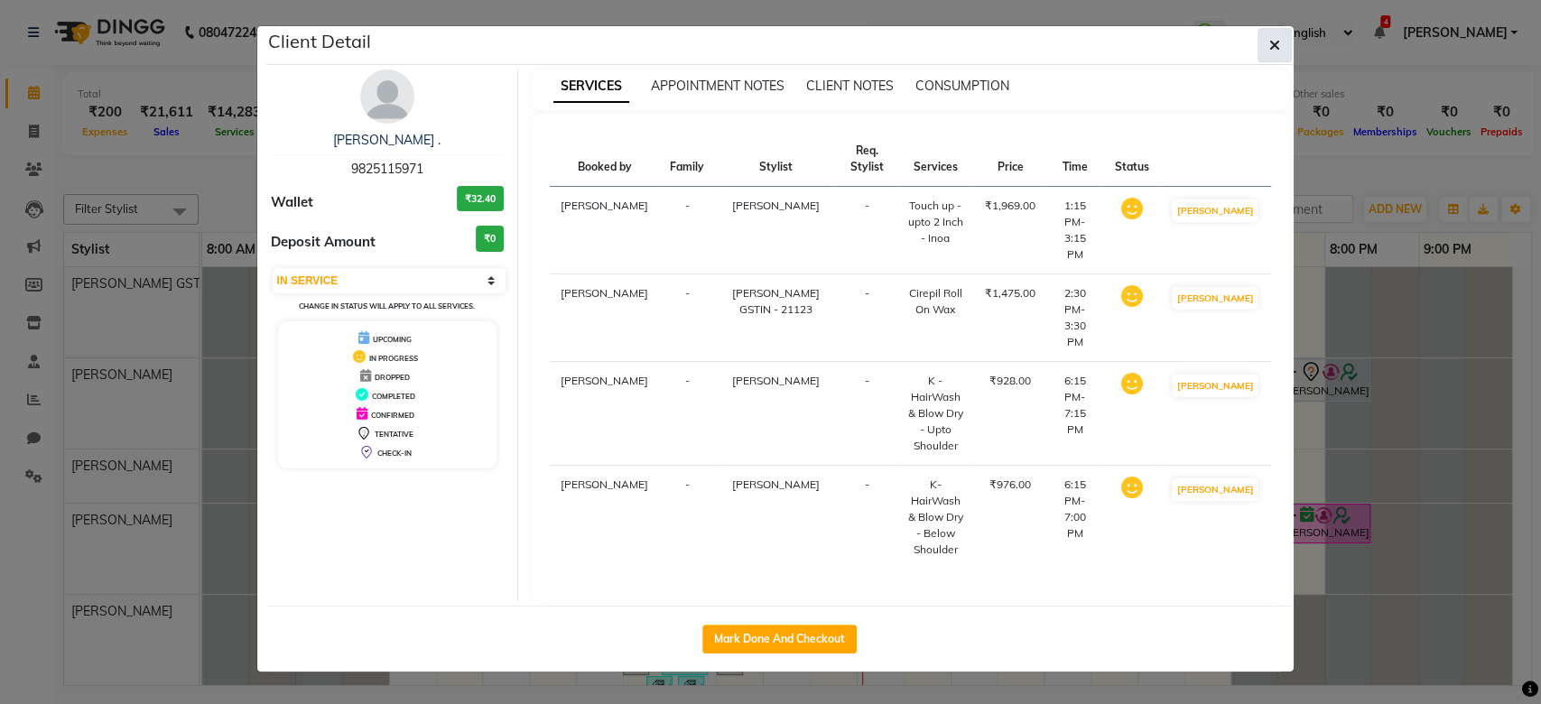
click at [1282, 34] on button "button" at bounding box center [1274, 45] width 34 height 34
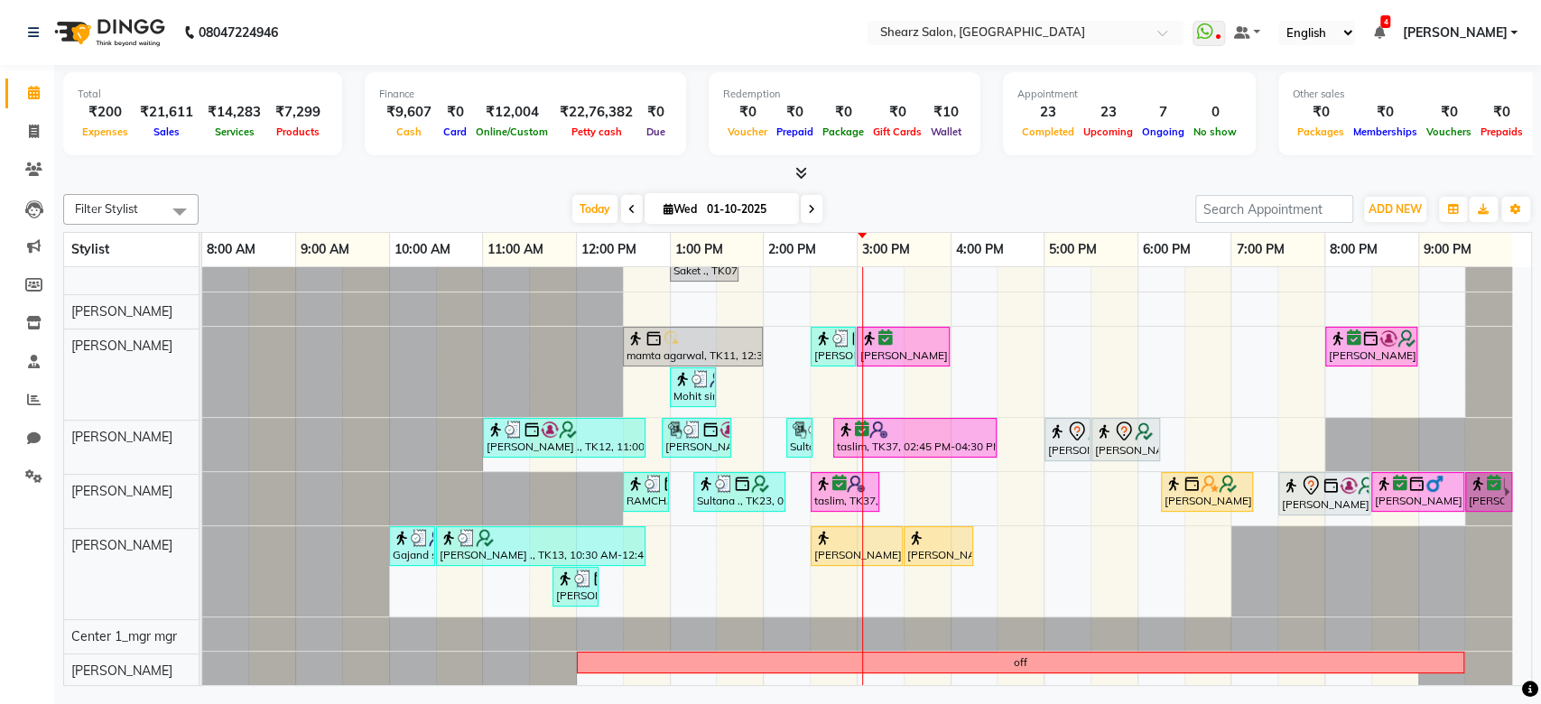
scroll to position [582, 0]
